Goal: Check status

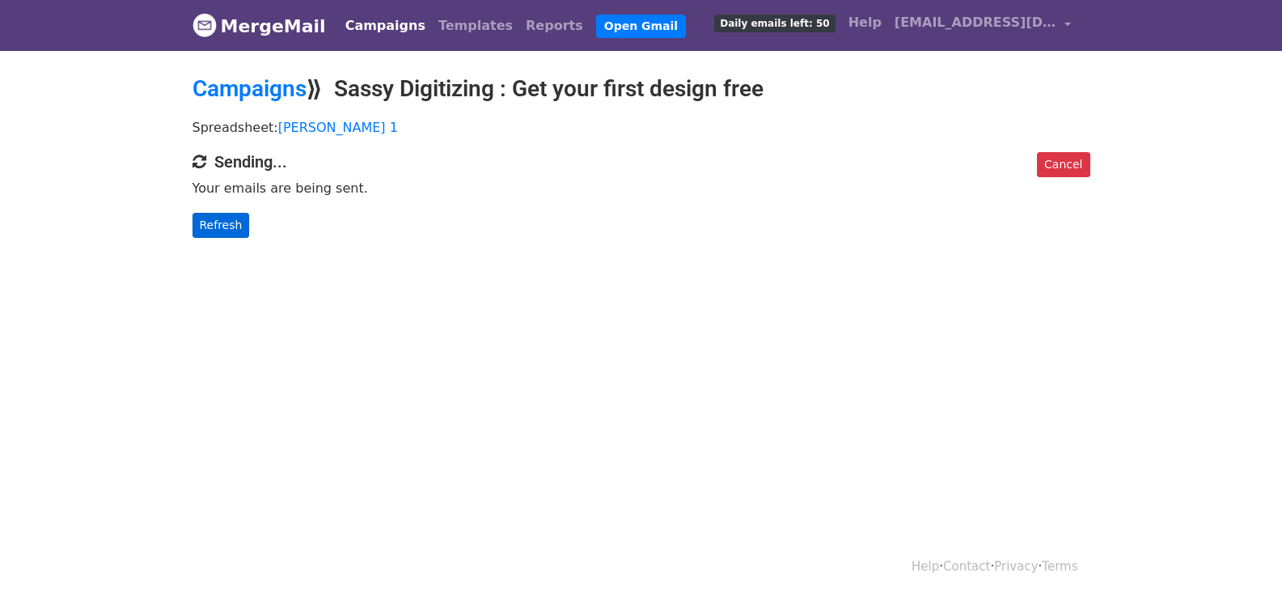
drag, startPoint x: 193, startPoint y: 223, endPoint x: 202, endPoint y: 227, distance: 10.5
click at [194, 223] on div "Cancel Sending... Your emails are being sent. Refresh" at bounding box center [641, 195] width 922 height 86
click at [202, 227] on link "Refresh" at bounding box center [221, 225] width 57 height 25
drag, startPoint x: 202, startPoint y: 227, endPoint x: 362, endPoint y: 278, distance: 168.1
click at [204, 227] on link "Refresh" at bounding box center [221, 225] width 57 height 25
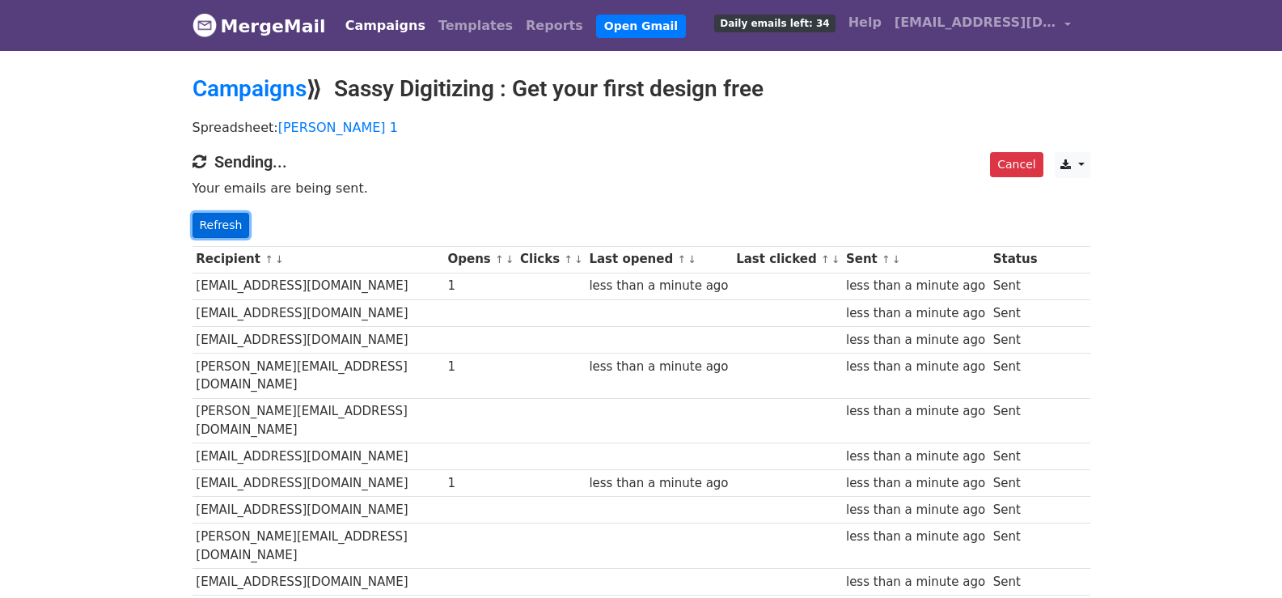
click at [217, 213] on link "Refresh" at bounding box center [221, 225] width 57 height 25
